Goal: Information Seeking & Learning: Check status

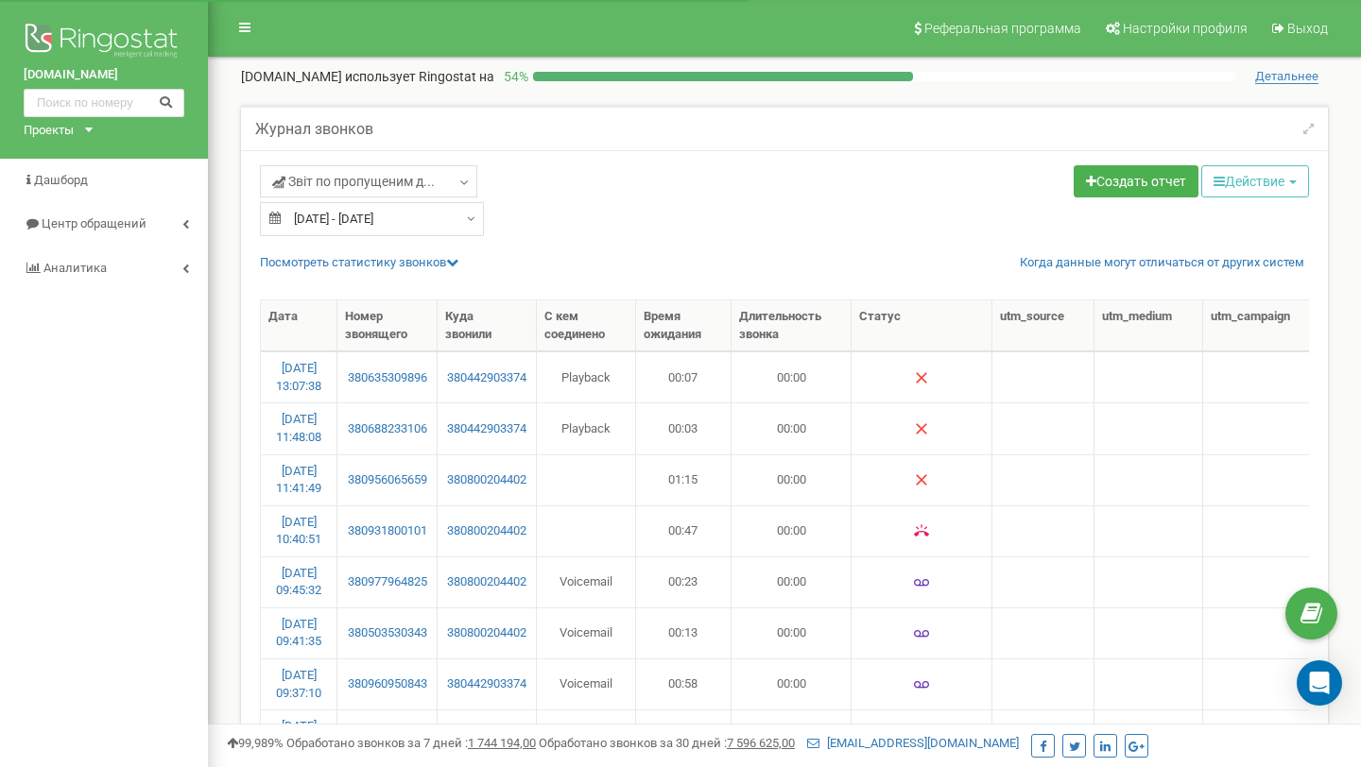
select select "50"
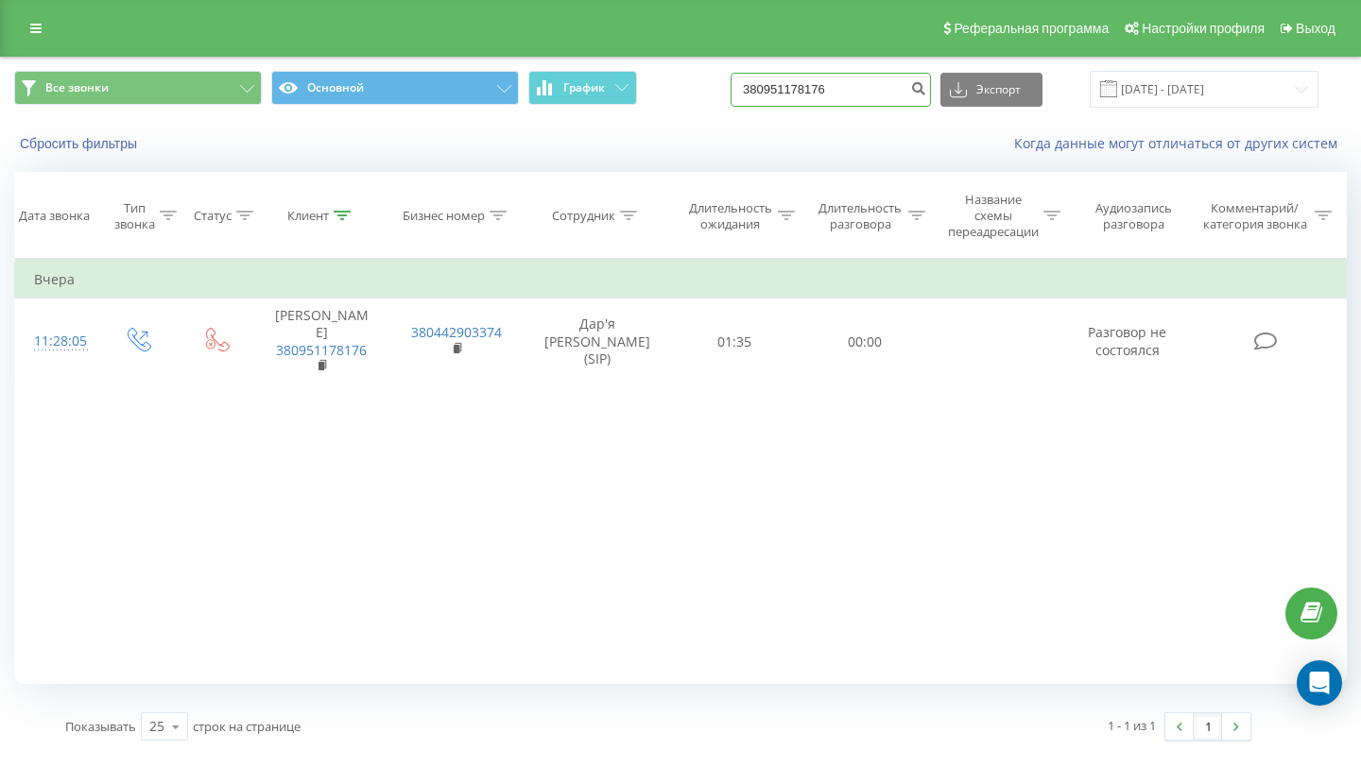
click at [861, 90] on input "380951178176" at bounding box center [830, 90] width 200 height 34
paste input "73409828"
type input "380973409828"
